Goal: Go to known website: Access a specific website the user already knows

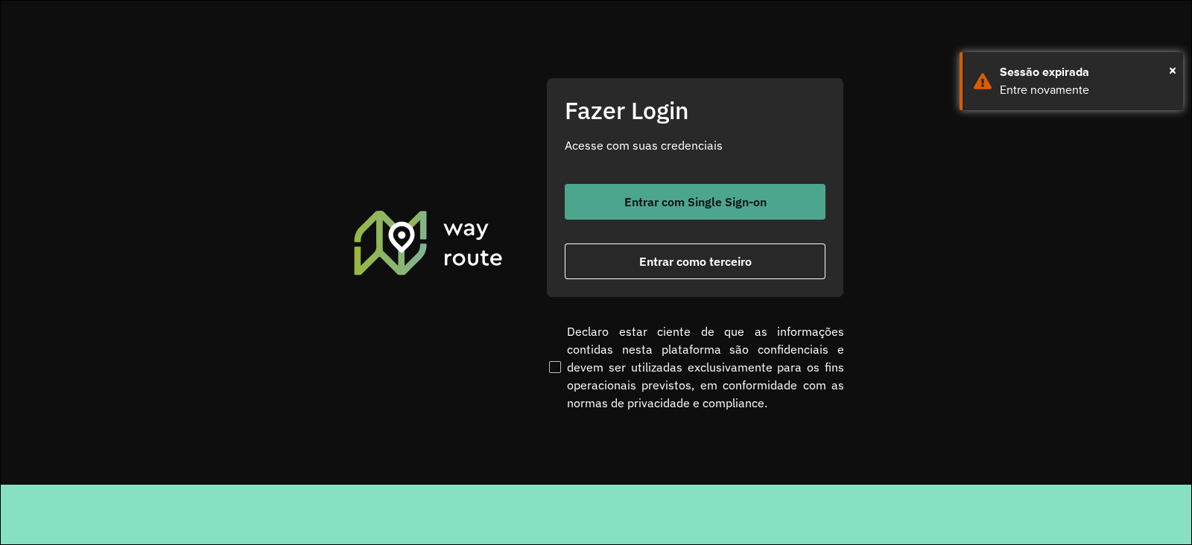
click at [627, 190] on button "Entrar com Single Sign-on" at bounding box center [695, 202] width 261 height 36
